Goal: Transaction & Acquisition: Subscribe to service/newsletter

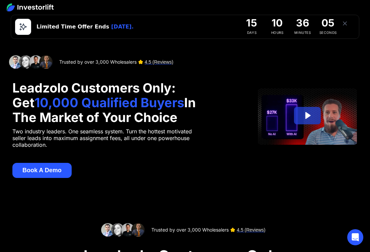
click at [188, 151] on div "Trusted by over 3,000 Wholesalers 4.5 (Reviews) Leadzolo Customers Only: Get 10…" at bounding box center [107, 116] width 190 height 122
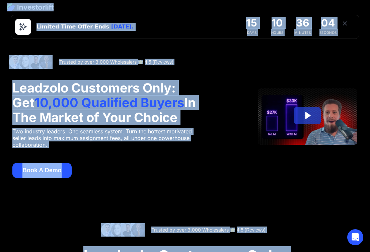
copy body "Limited Time Offer Ends [DATE]. 15 Days 10 Hours 36 Minutes 05 Seconds Trusted …"
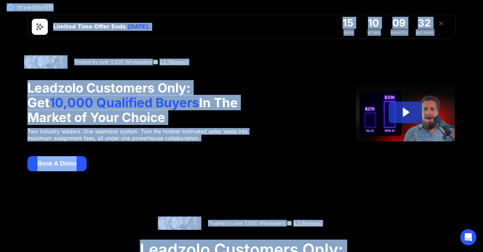
click at [181, 34] on div "Limited Time Offer Ends [DATE]." at bounding box center [179, 27] width 295 height 16
